Goal: Information Seeking & Learning: Learn about a topic

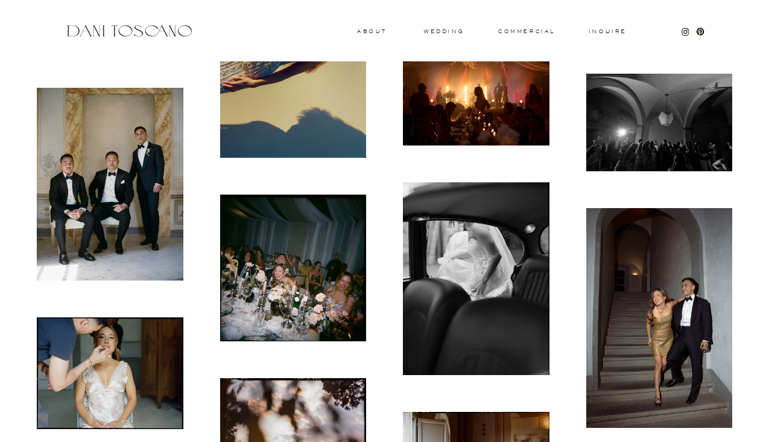
scroll to position [760, 0]
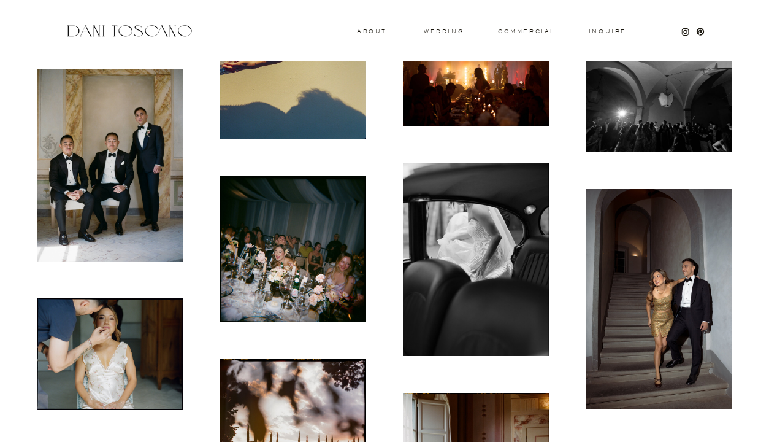
click at [645, 292] on img at bounding box center [660, 299] width 147 height 220
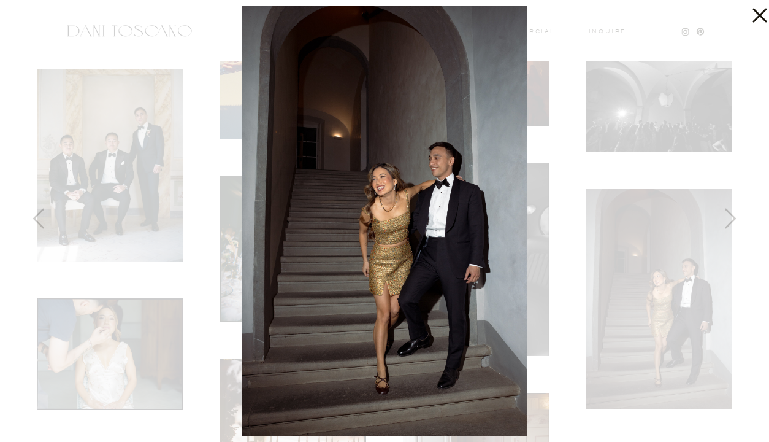
click at [750, 22] on icon at bounding box center [757, 12] width 25 height 25
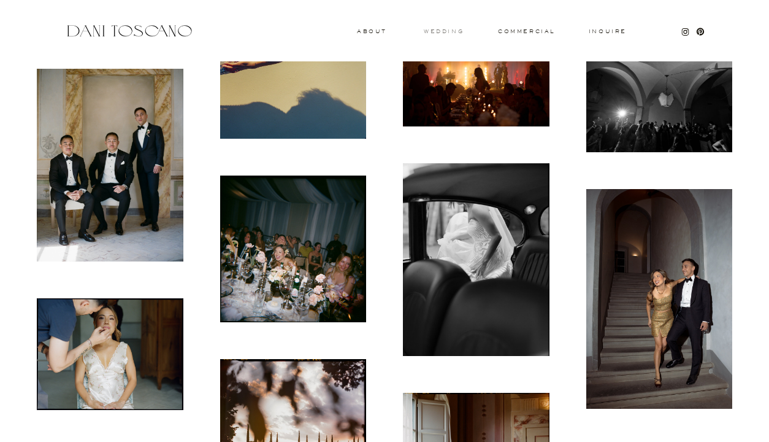
click at [436, 29] on h3 "wedding" at bounding box center [444, 31] width 40 height 4
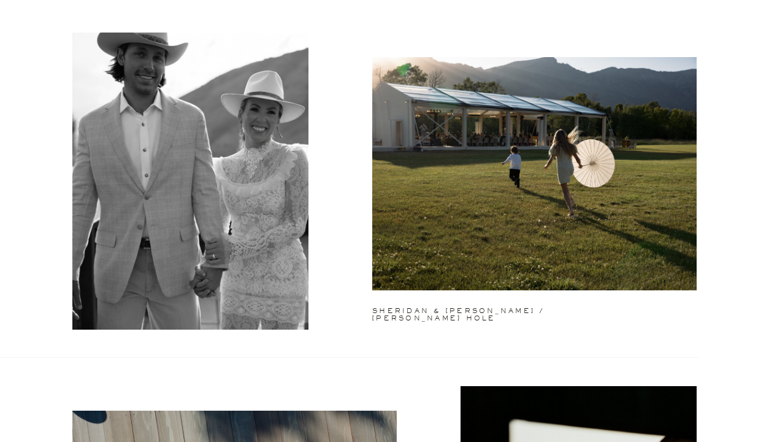
scroll to position [1074, 0]
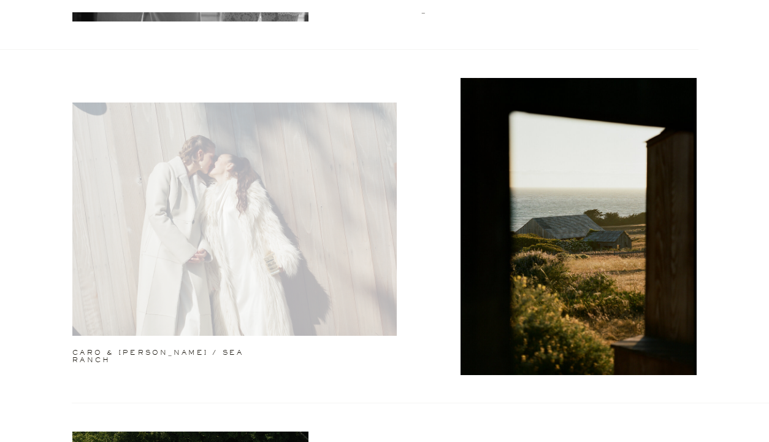
click at [315, 301] on div at bounding box center [234, 218] width 325 height 233
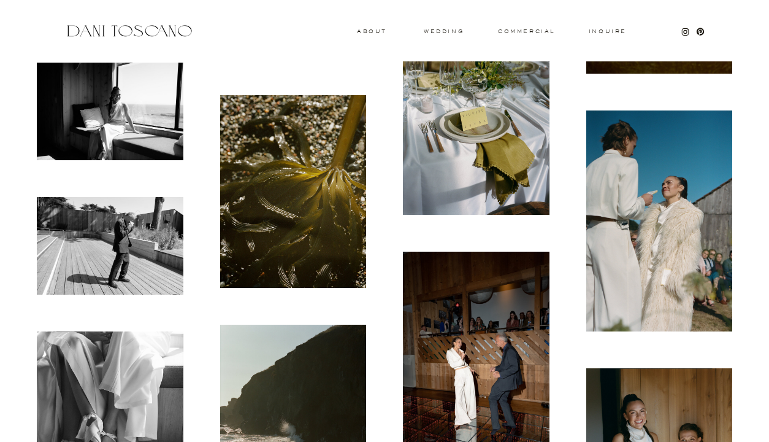
scroll to position [1320, 0]
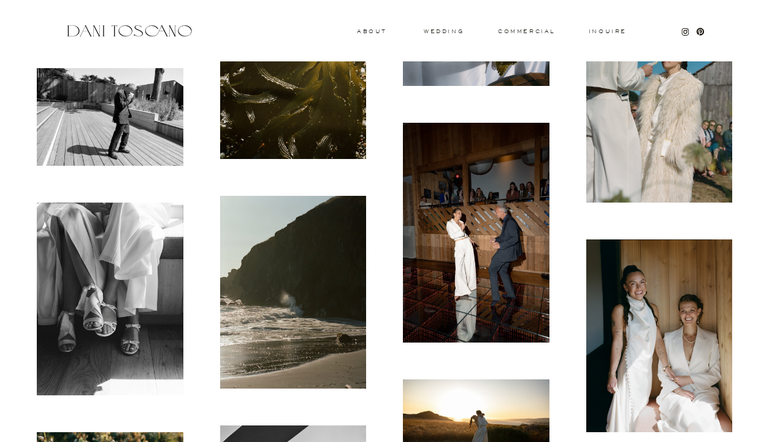
click at [485, 266] on img at bounding box center [476, 233] width 147 height 220
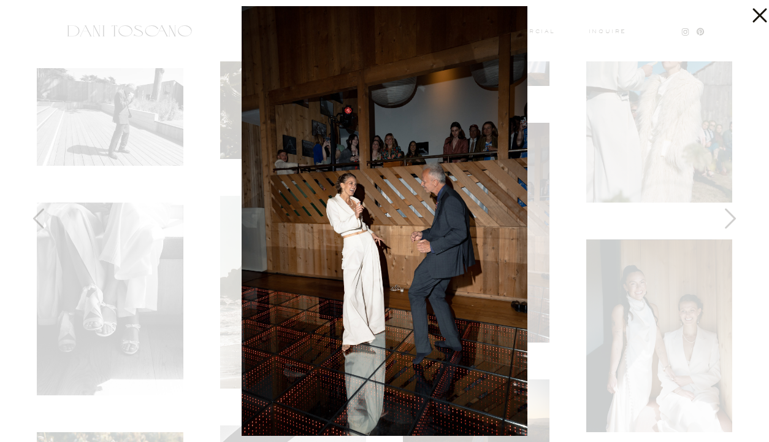
click at [752, 19] on icon at bounding box center [757, 12] width 25 height 25
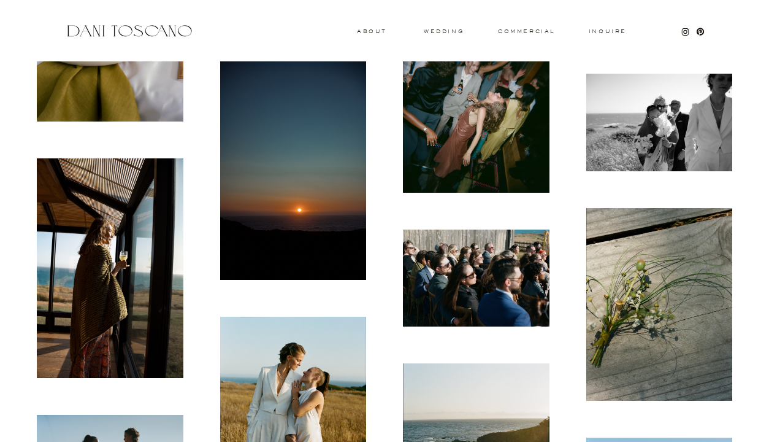
scroll to position [1808, 0]
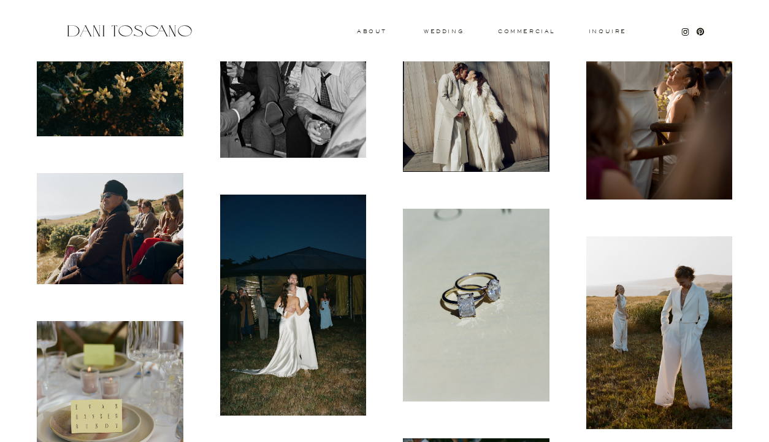
click at [312, 328] on img at bounding box center [293, 305] width 147 height 221
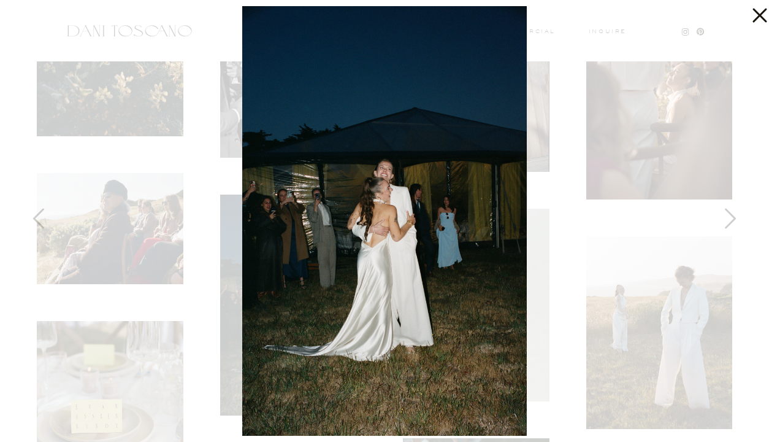
click at [762, 18] on icon at bounding box center [760, 16] width 14 height 14
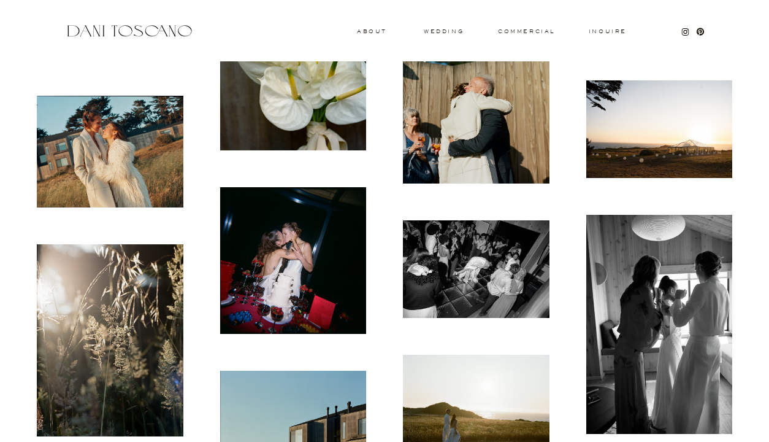
scroll to position [3681, 0]
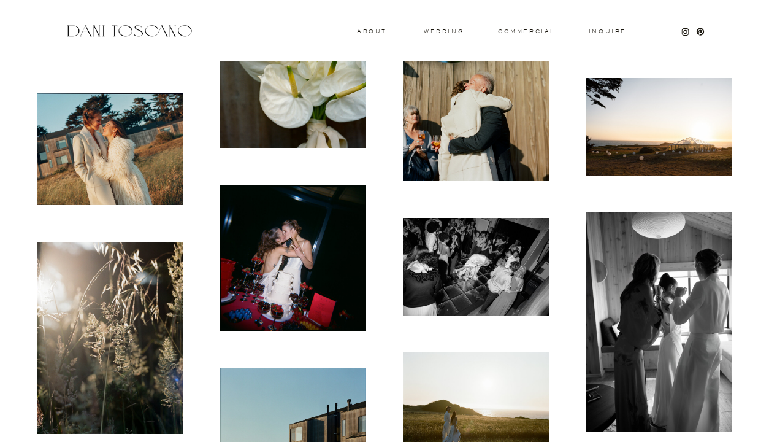
click at [323, 245] on img at bounding box center [293, 258] width 147 height 147
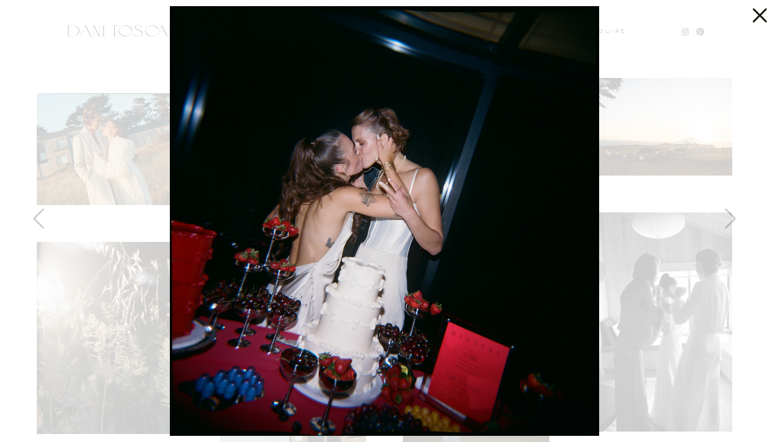
click at [753, 18] on icon at bounding box center [757, 12] width 25 height 25
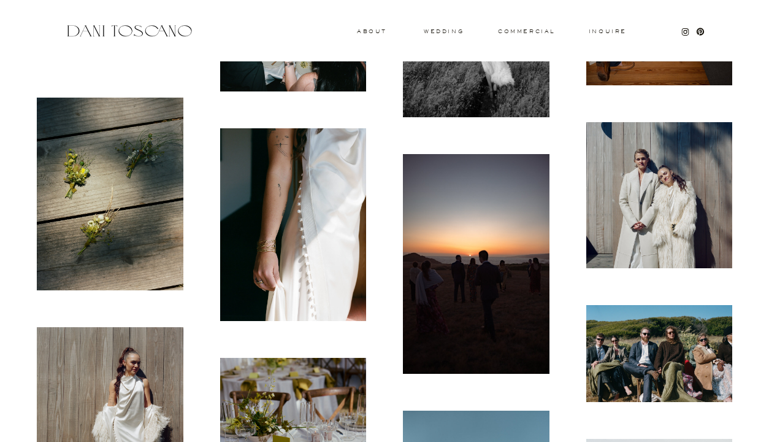
scroll to position [4048, 0]
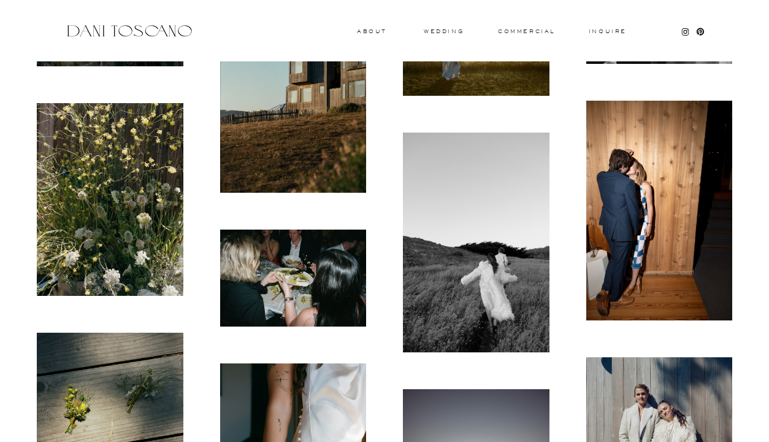
click at [612, 235] on img at bounding box center [660, 211] width 147 height 220
